Goal: Task Accomplishment & Management: Manage account settings

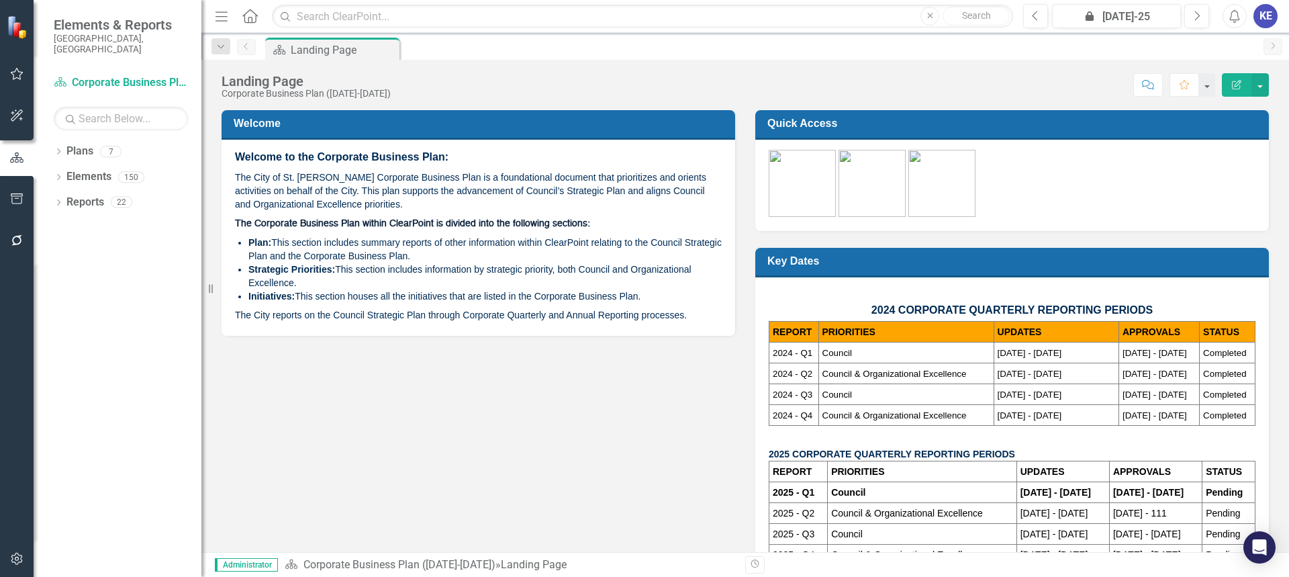
click at [1266, 25] on div "KE" at bounding box center [1265, 16] width 24 height 24
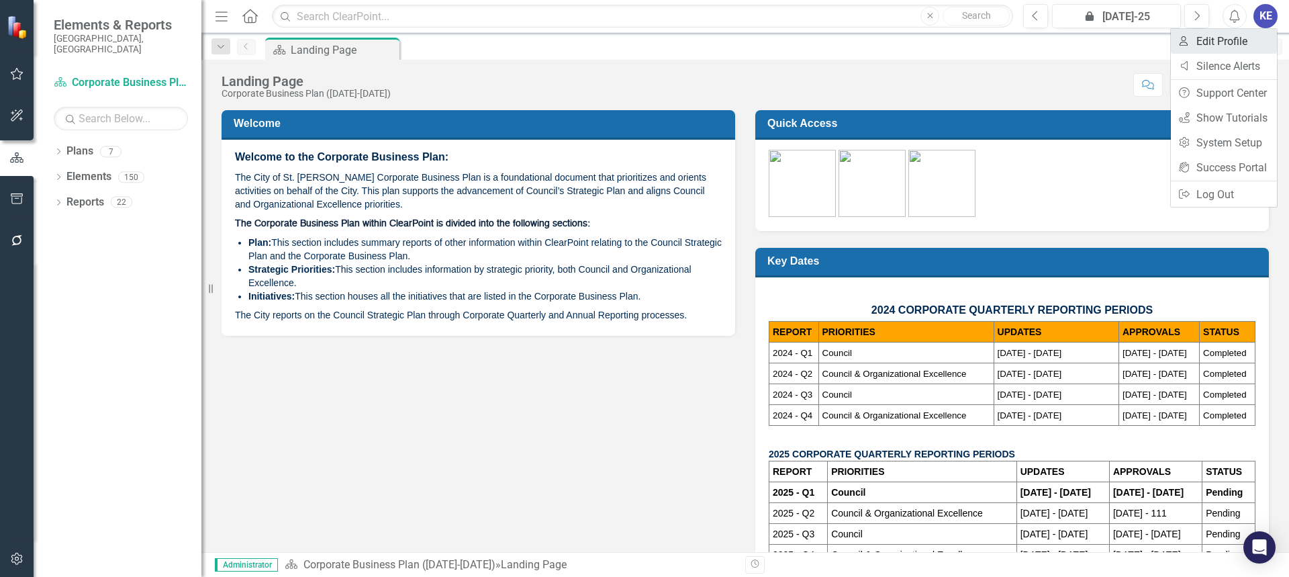
click at [1213, 44] on link "User Edit Profile" at bounding box center [1224, 41] width 106 height 25
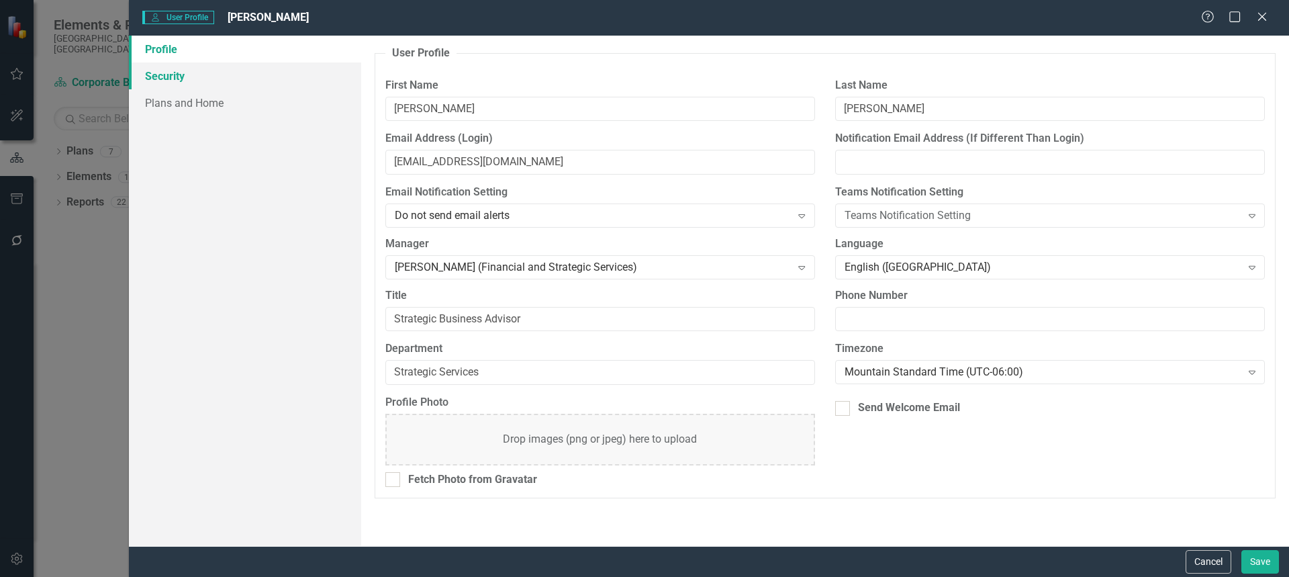
click at [269, 83] on link "Security" at bounding box center [245, 75] width 232 height 27
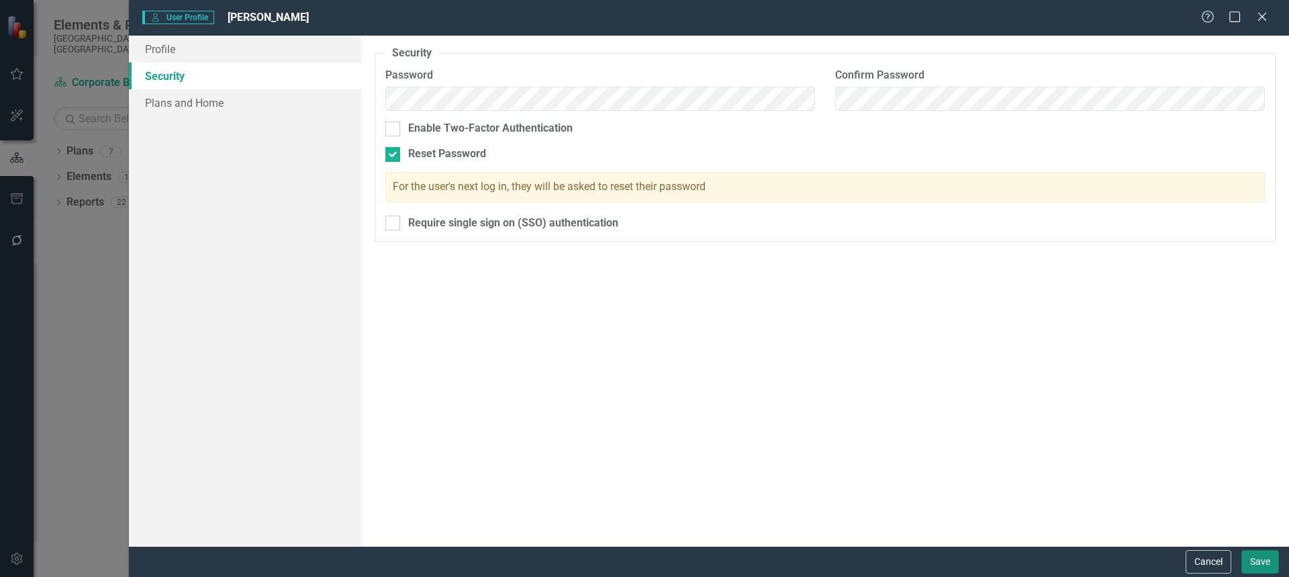
click at [1263, 557] on button "Save" at bounding box center [1260, 561] width 38 height 23
